Goal: Navigation & Orientation: Find specific page/section

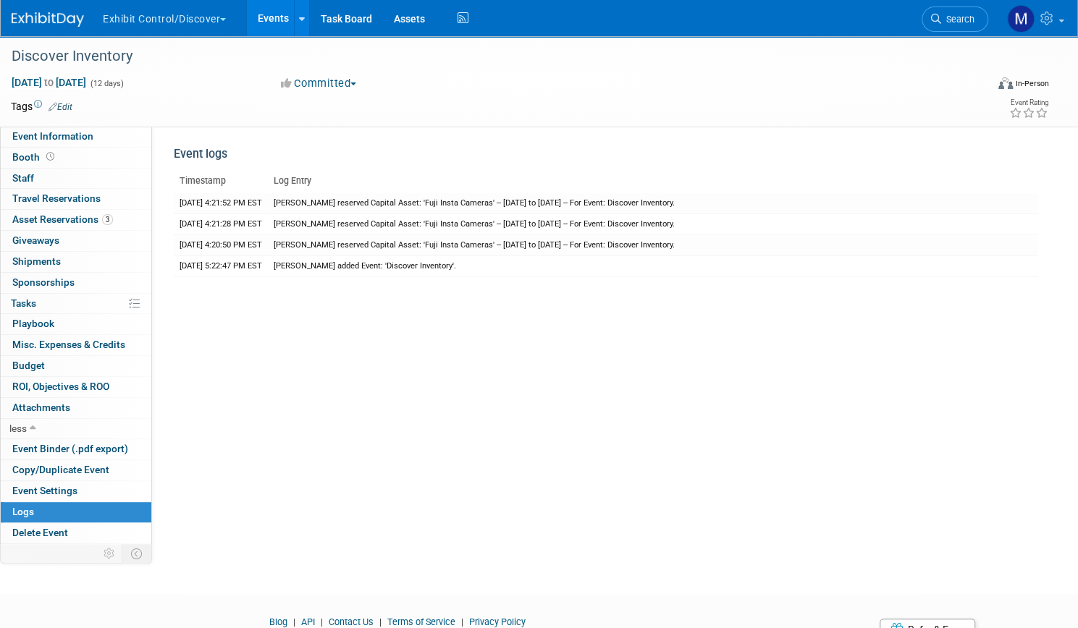
click at [300, 30] on link "Events" at bounding box center [273, 18] width 53 height 36
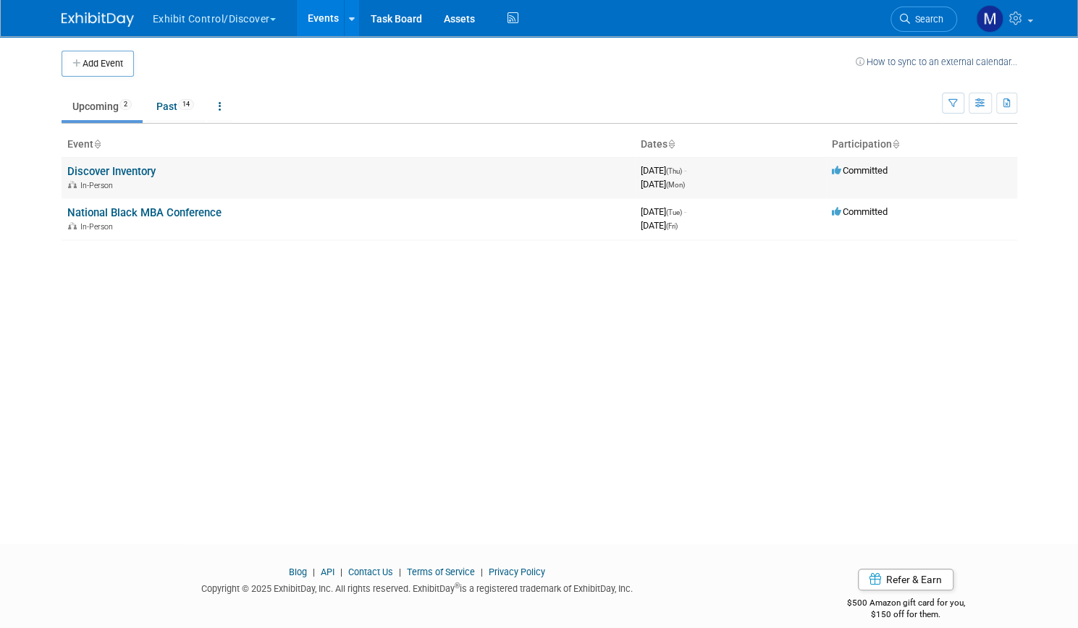
click at [139, 172] on link "Discover Inventory" at bounding box center [111, 171] width 88 height 13
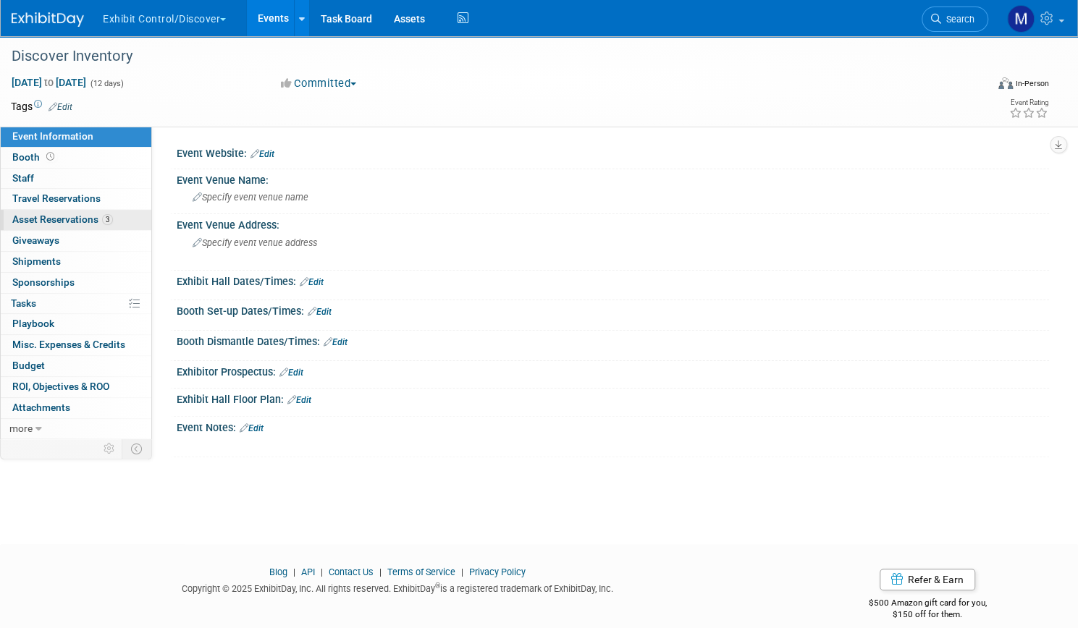
click at [113, 216] on span "Asset Reservations 3" at bounding box center [62, 220] width 101 height 12
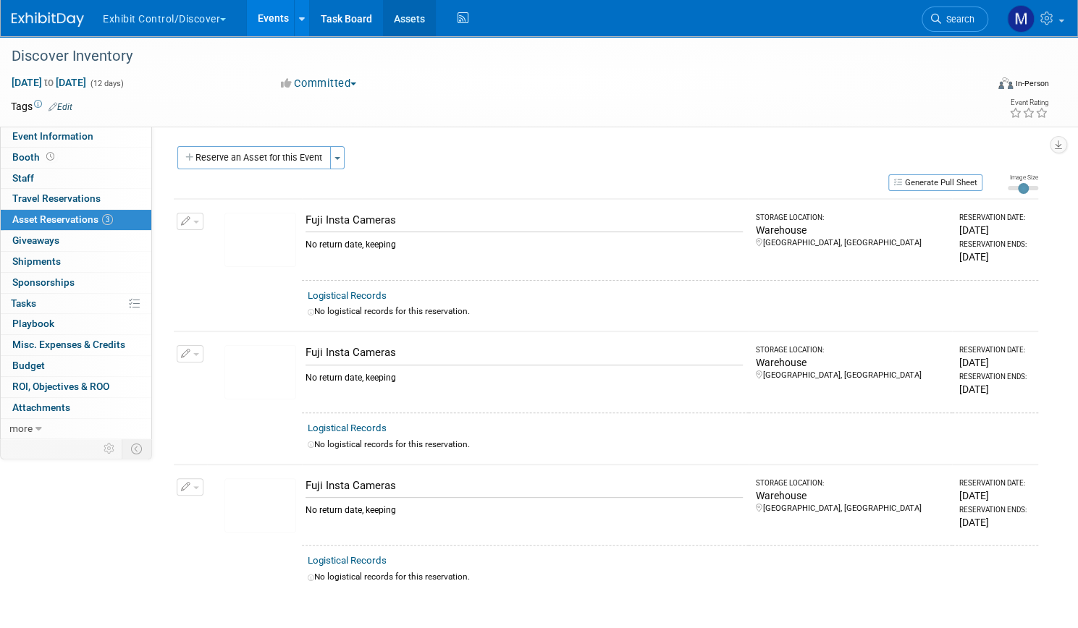
click at [436, 30] on link "Assets" at bounding box center [409, 18] width 53 height 36
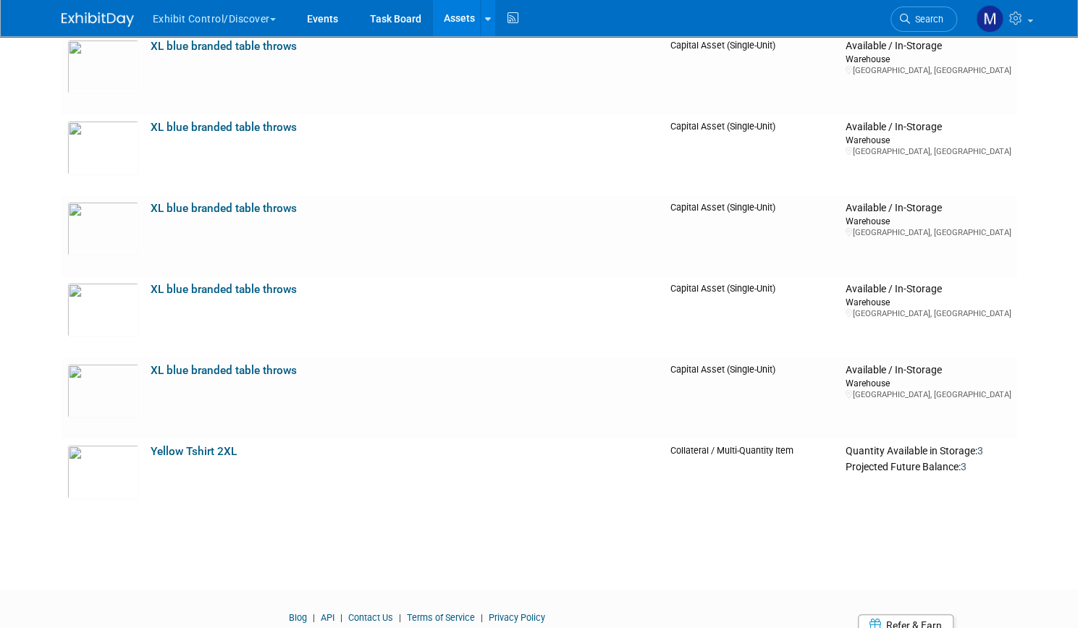
scroll to position [16098, 0]
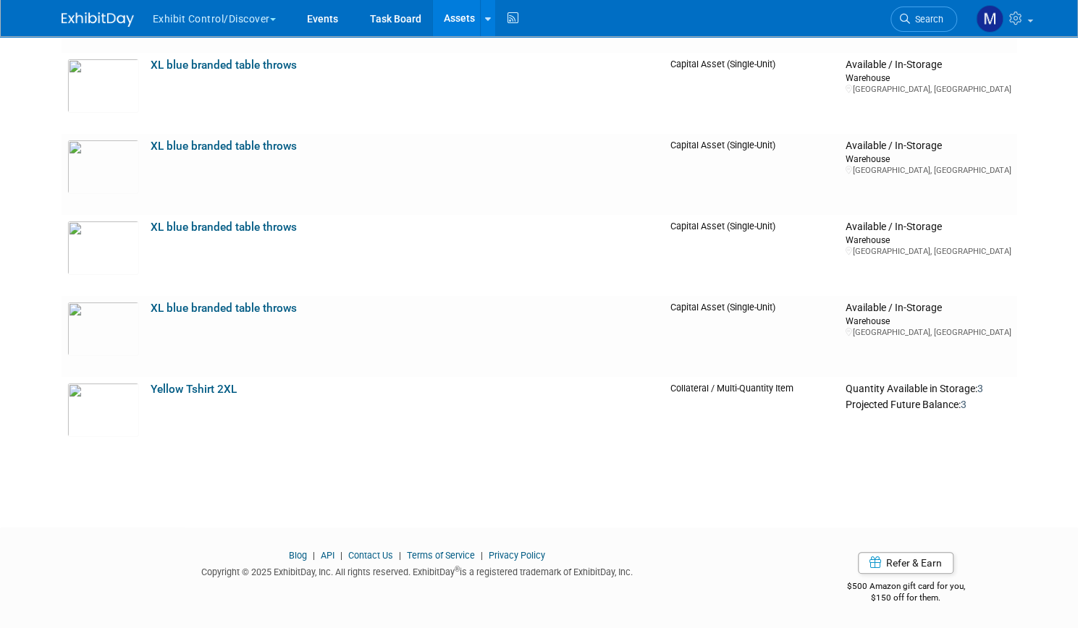
click at [230, 22] on button "Exhibit Control/Discover" at bounding box center [222, 16] width 143 height 32
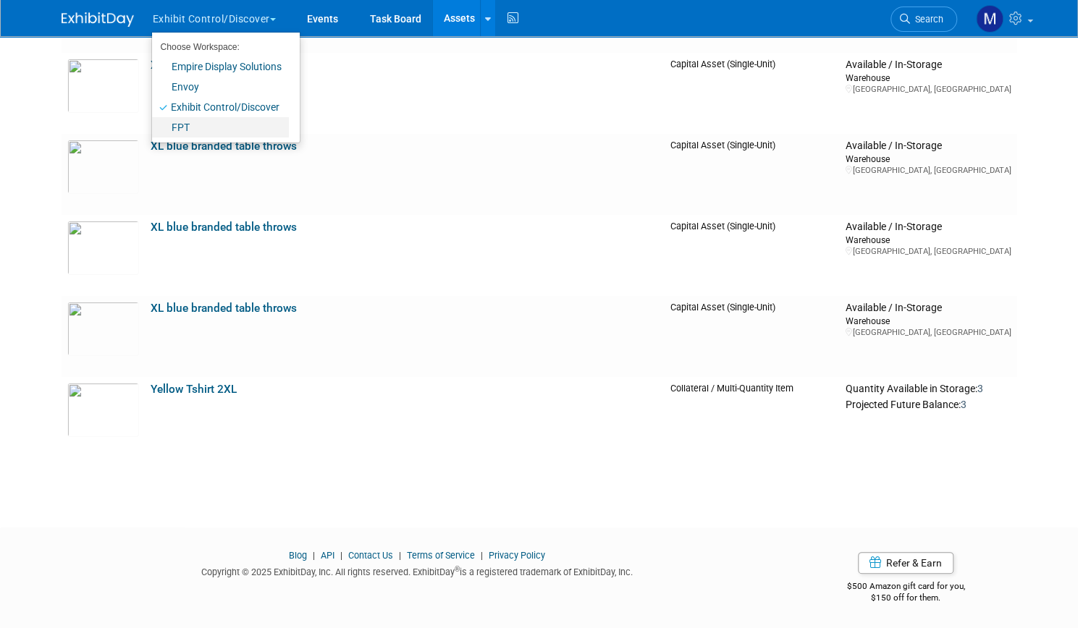
click at [182, 135] on link "FPT" at bounding box center [220, 127] width 137 height 20
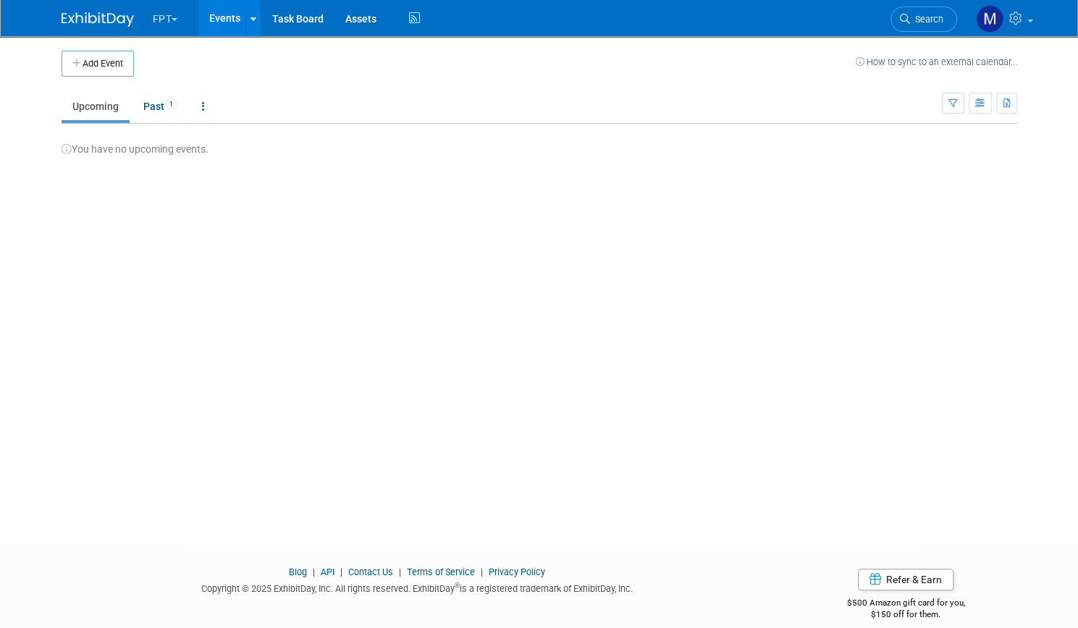
click at [172, 19] on span "button" at bounding box center [175, 19] width 6 height 3
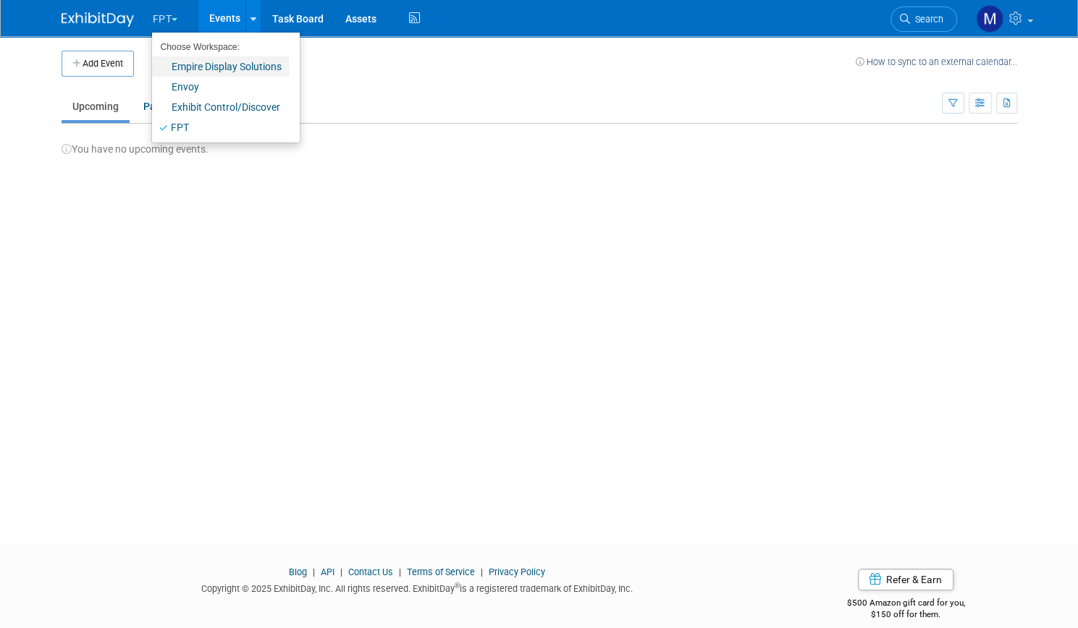
click at [175, 64] on link "Empire Display Solutions" at bounding box center [220, 66] width 137 height 20
